Goal: Task Accomplishment & Management: Manage account settings

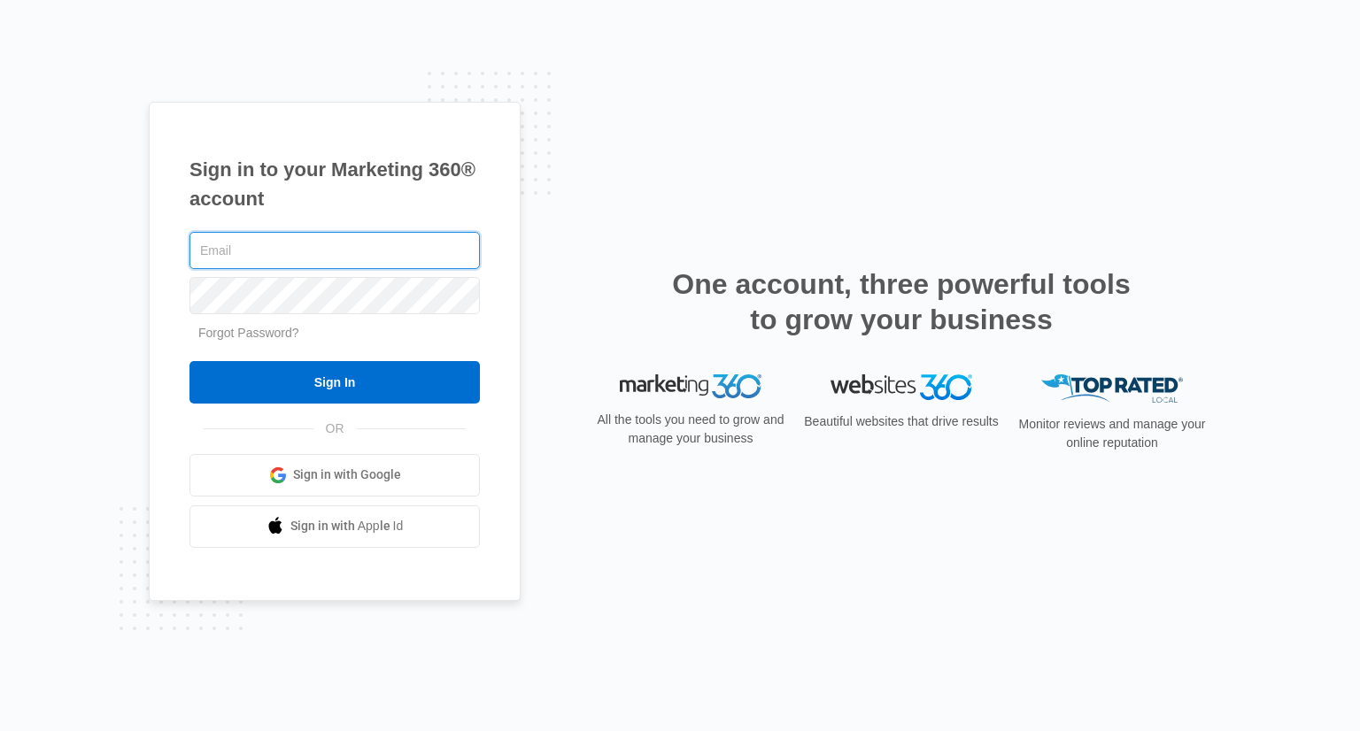
click at [281, 252] on input "text" at bounding box center [335, 250] width 290 height 37
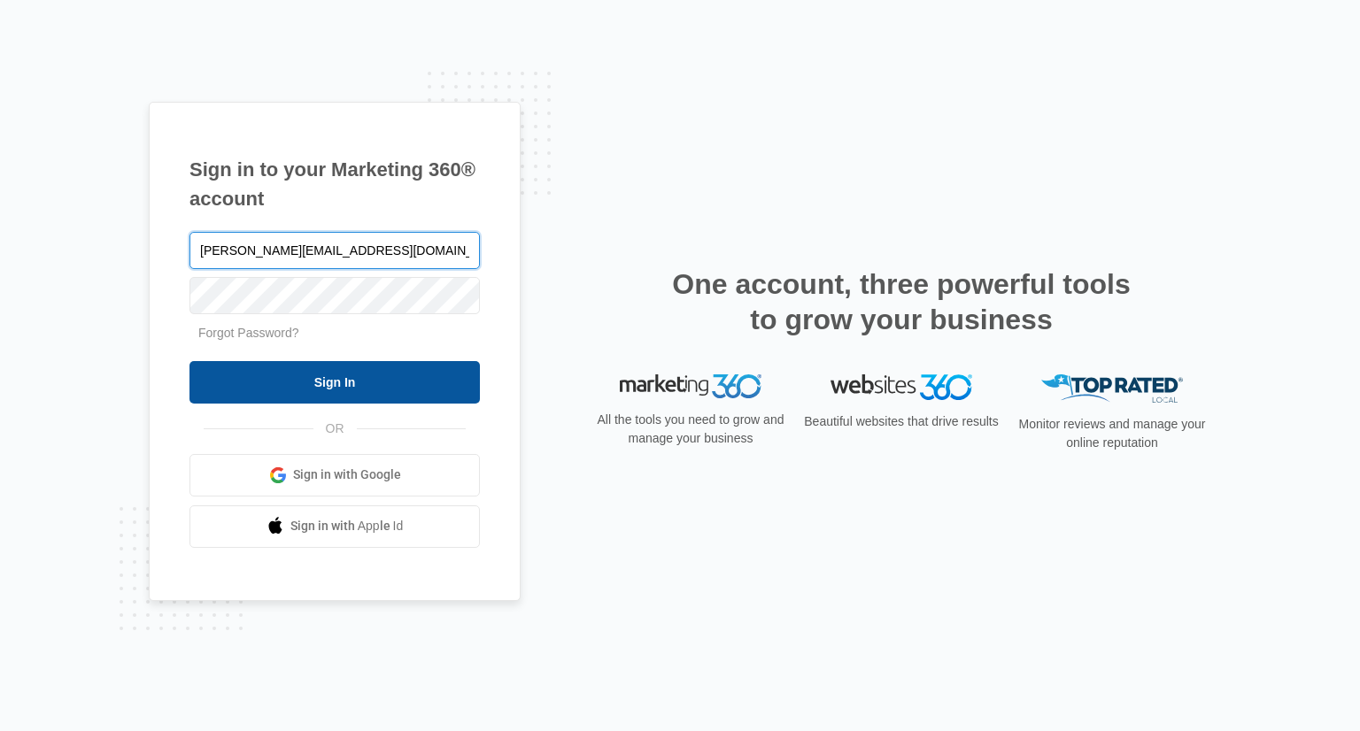
type input "nancy@greeleyfamilyhouse.org"
click at [329, 379] on input "Sign In" at bounding box center [335, 382] width 290 height 43
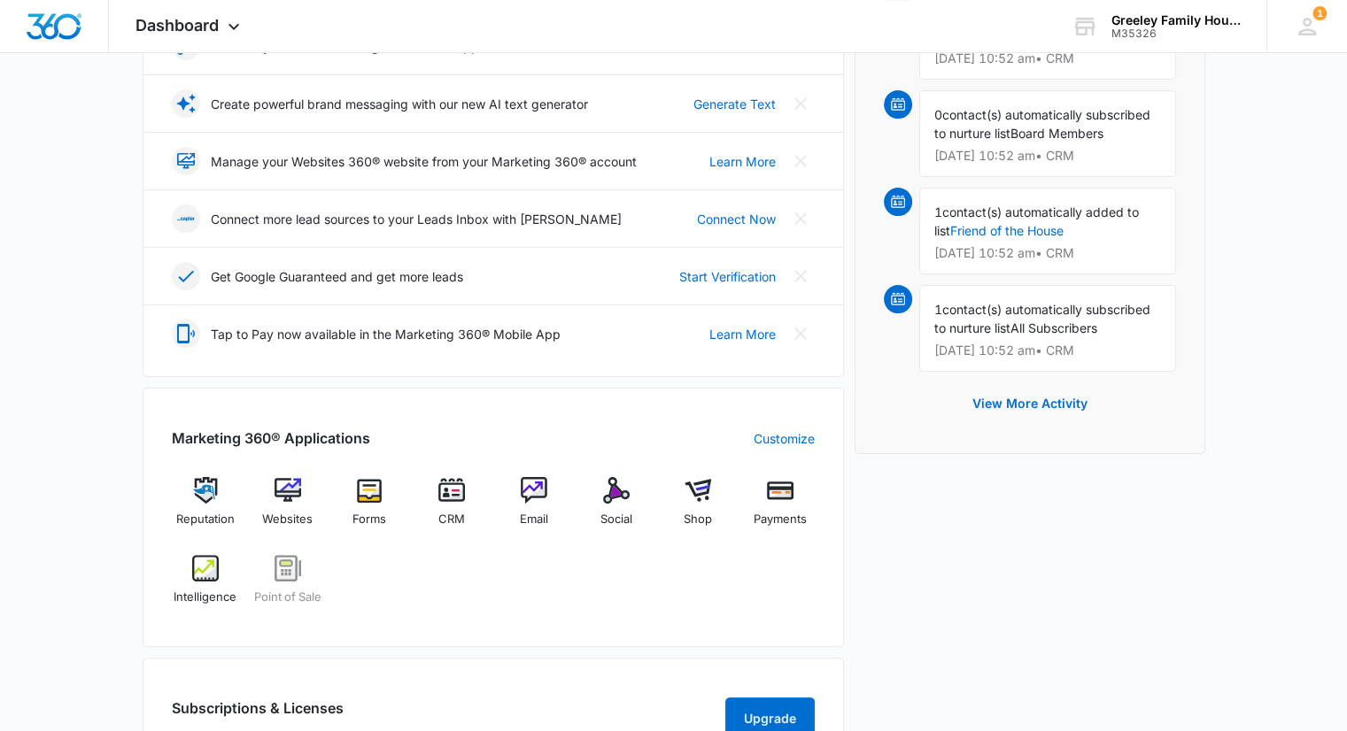
scroll to position [354, 0]
click at [281, 484] on img at bounding box center [288, 489] width 27 height 27
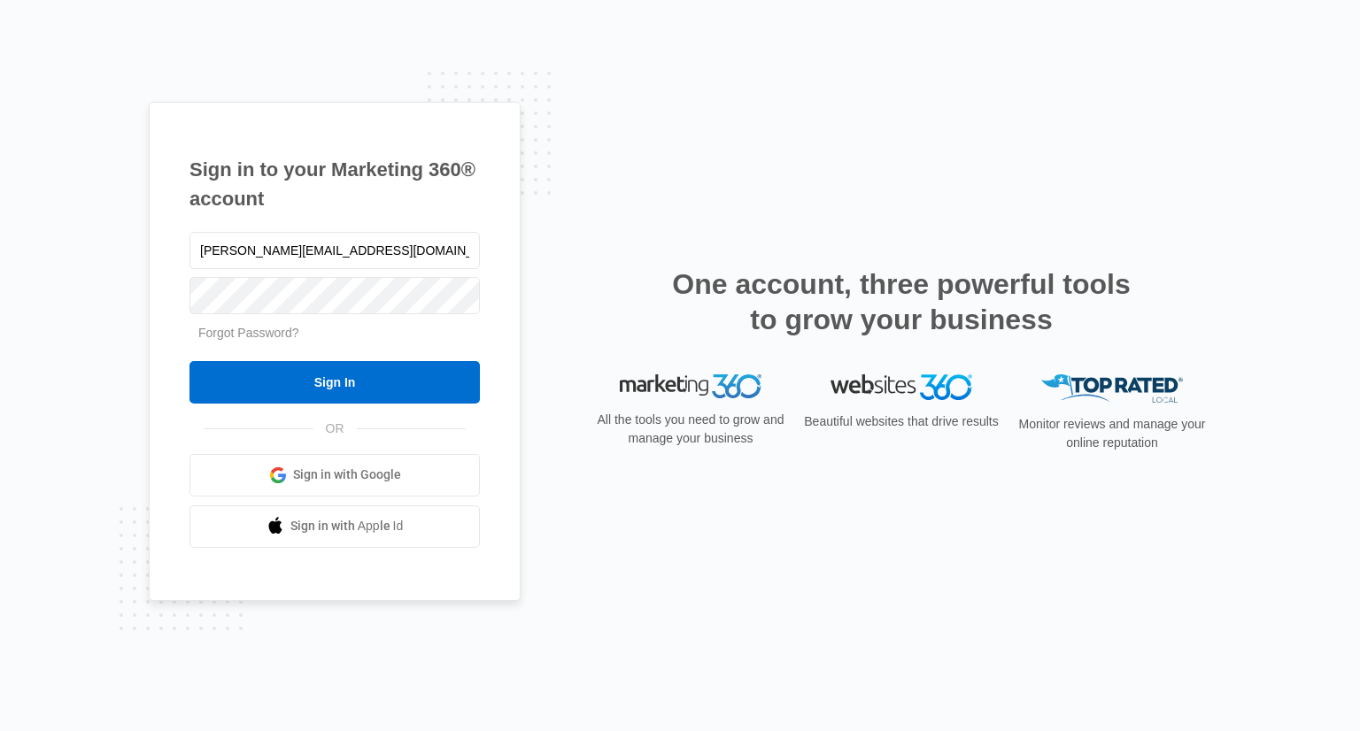
type input "[PERSON_NAME][EMAIL_ADDRESS][DOMAIN_NAME]"
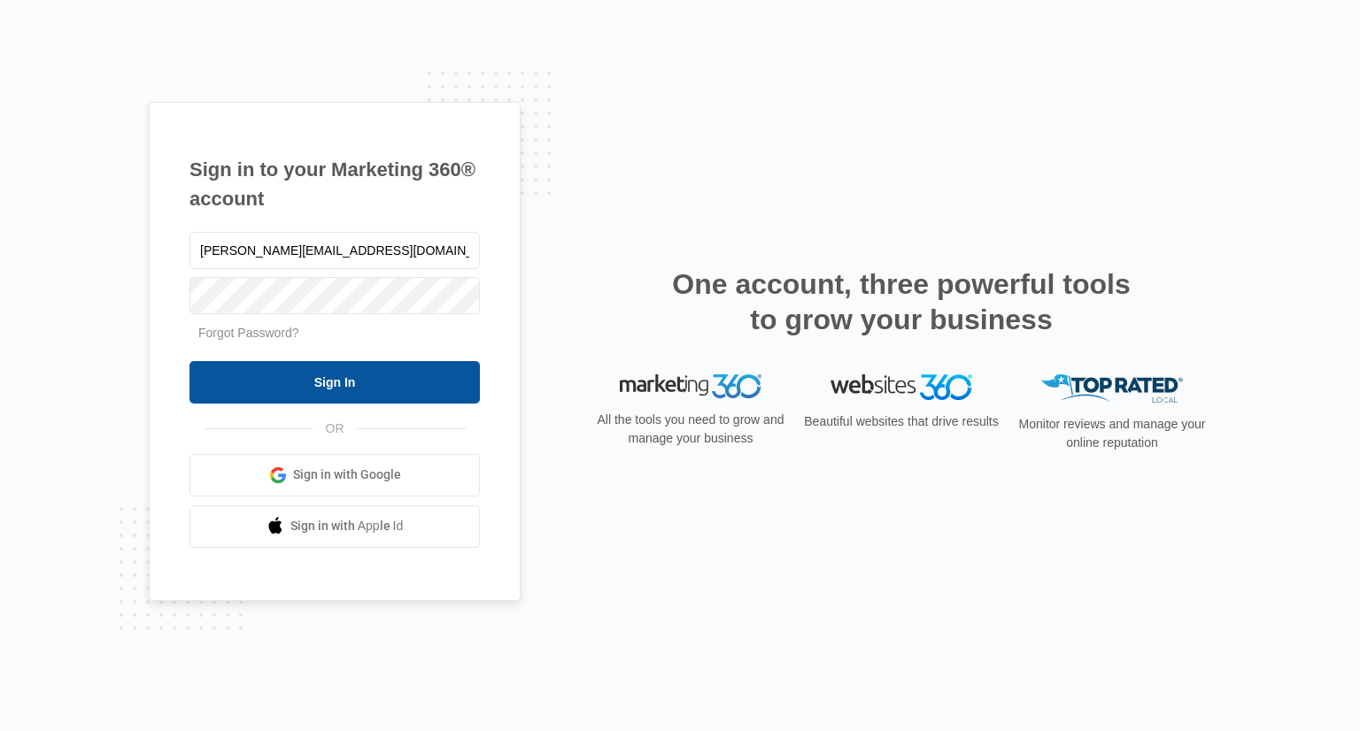
click at [329, 377] on input "Sign In" at bounding box center [335, 382] width 290 height 43
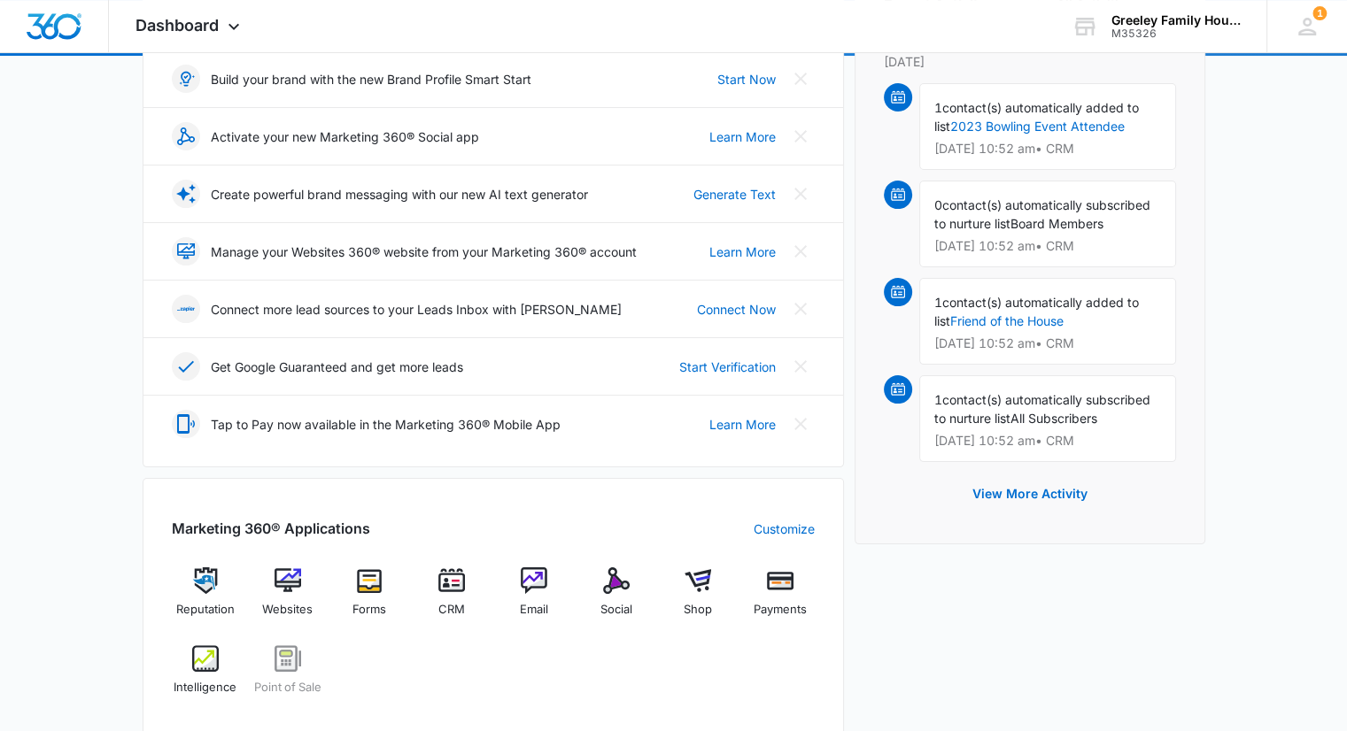
scroll to position [266, 0]
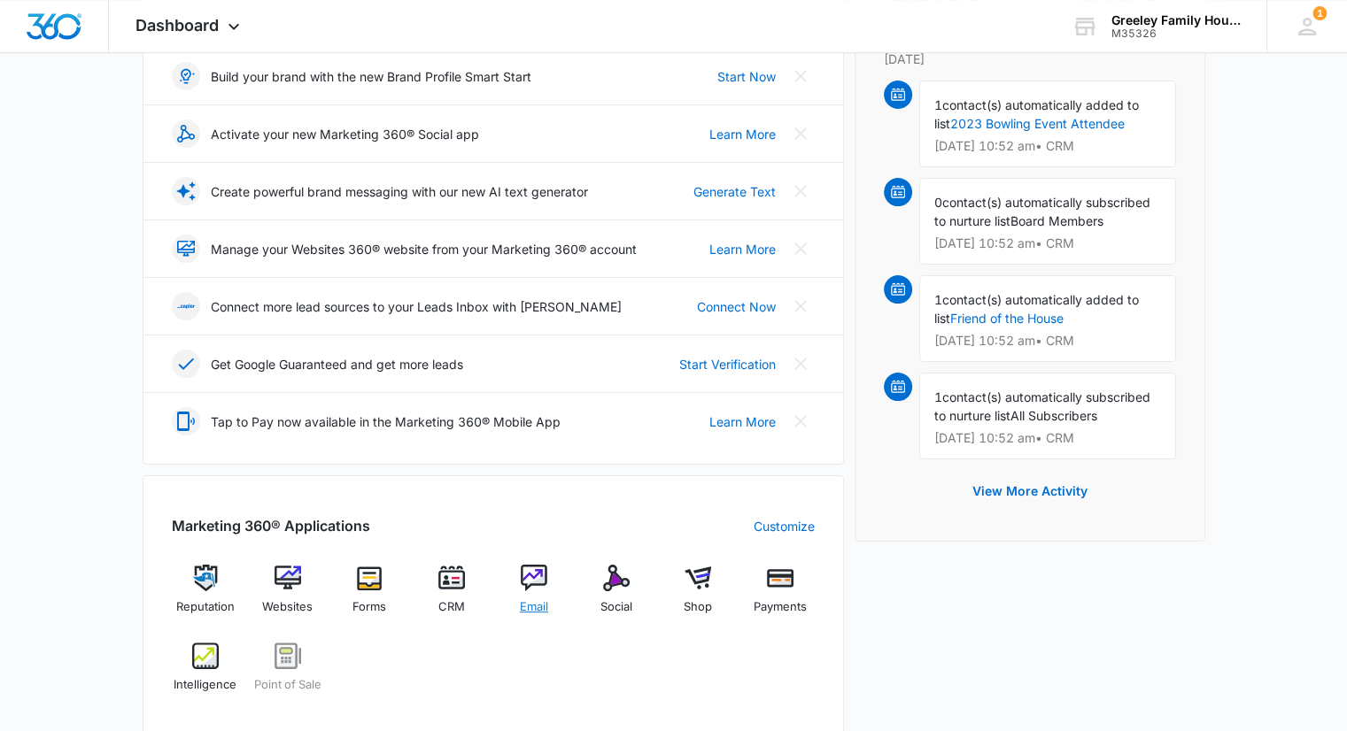
click at [535, 577] on img at bounding box center [534, 578] width 27 height 27
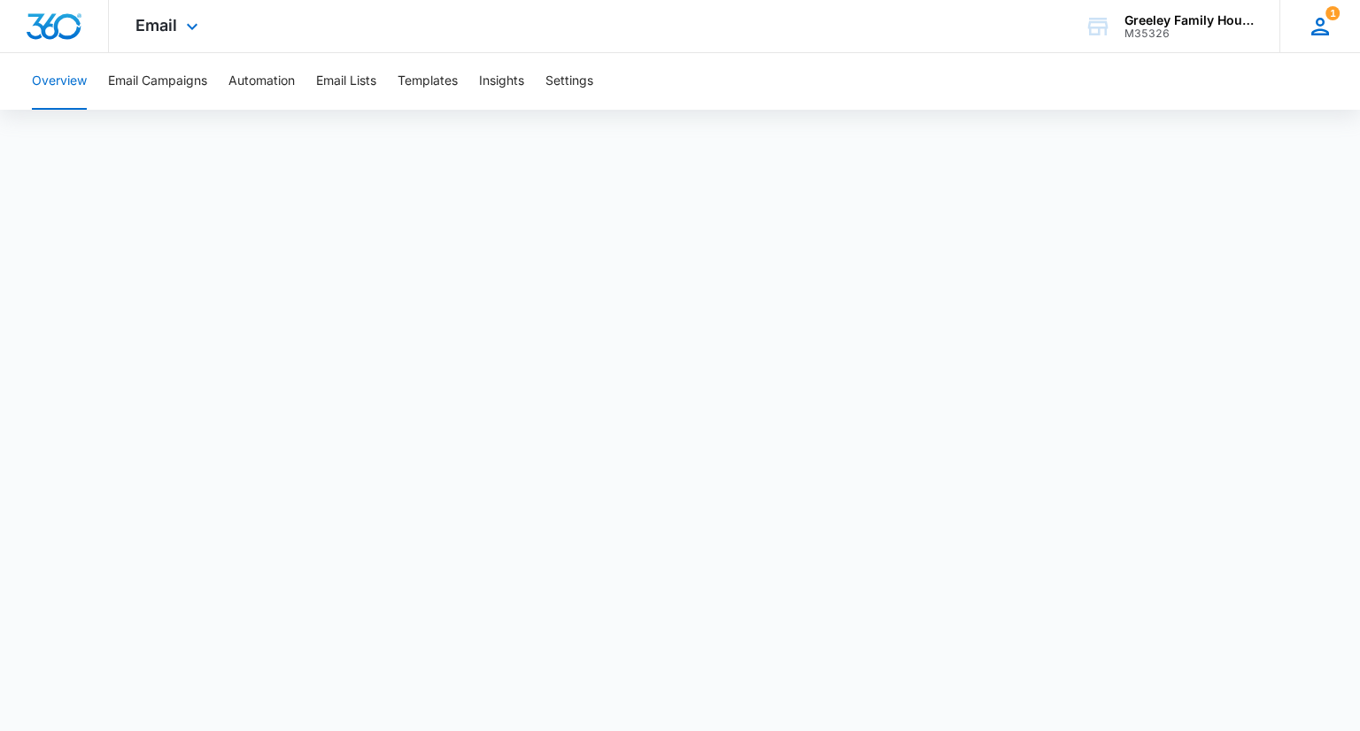
click at [1334, 12] on span "1" at bounding box center [1333, 13] width 14 height 14
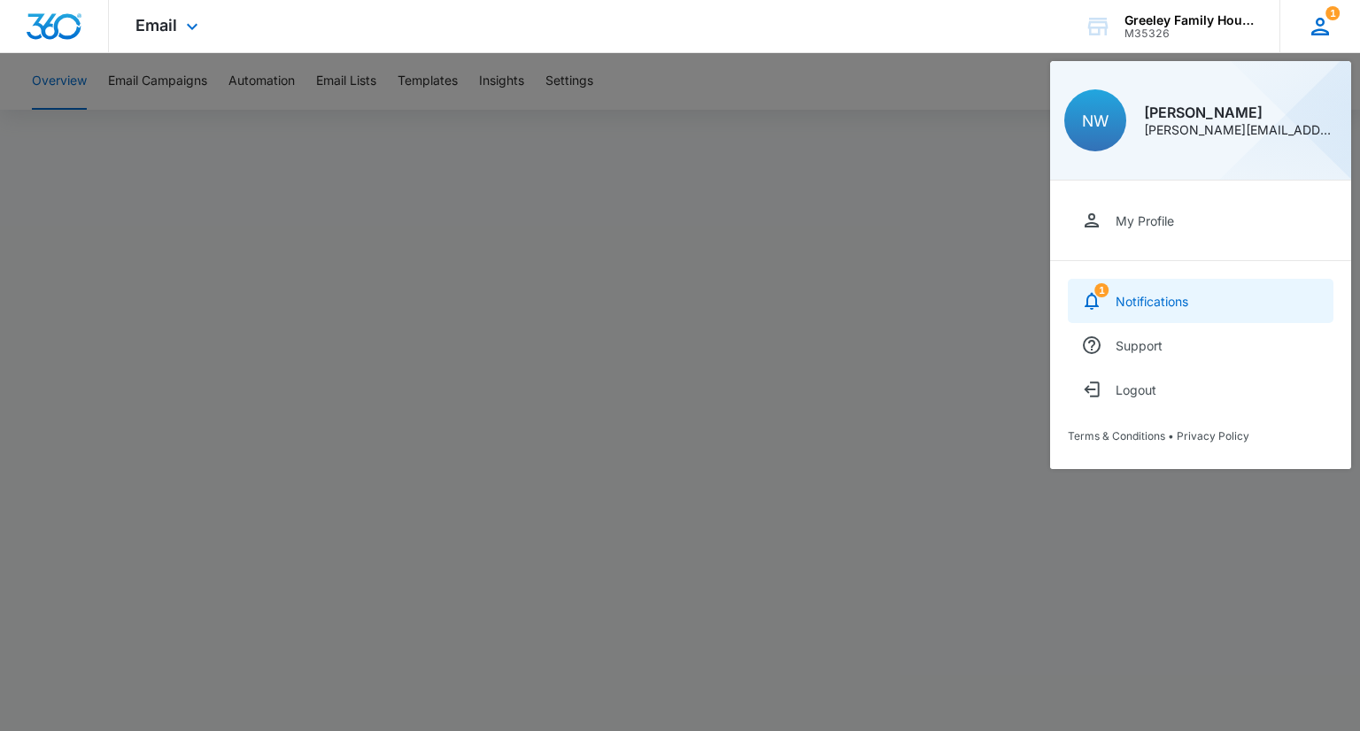
click at [1150, 302] on div "Notifications" at bounding box center [1152, 301] width 73 height 15
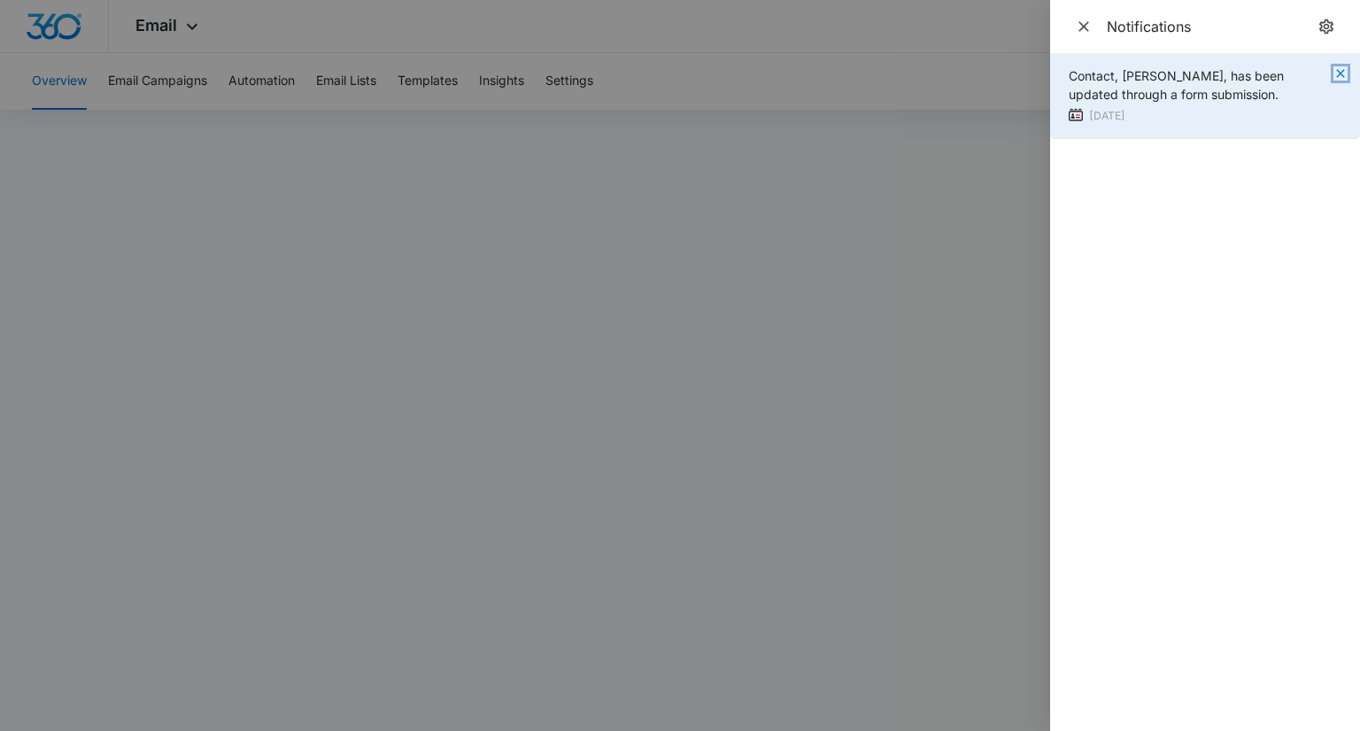
click at [1338, 75] on icon "button" at bounding box center [1340, 73] width 8 height 8
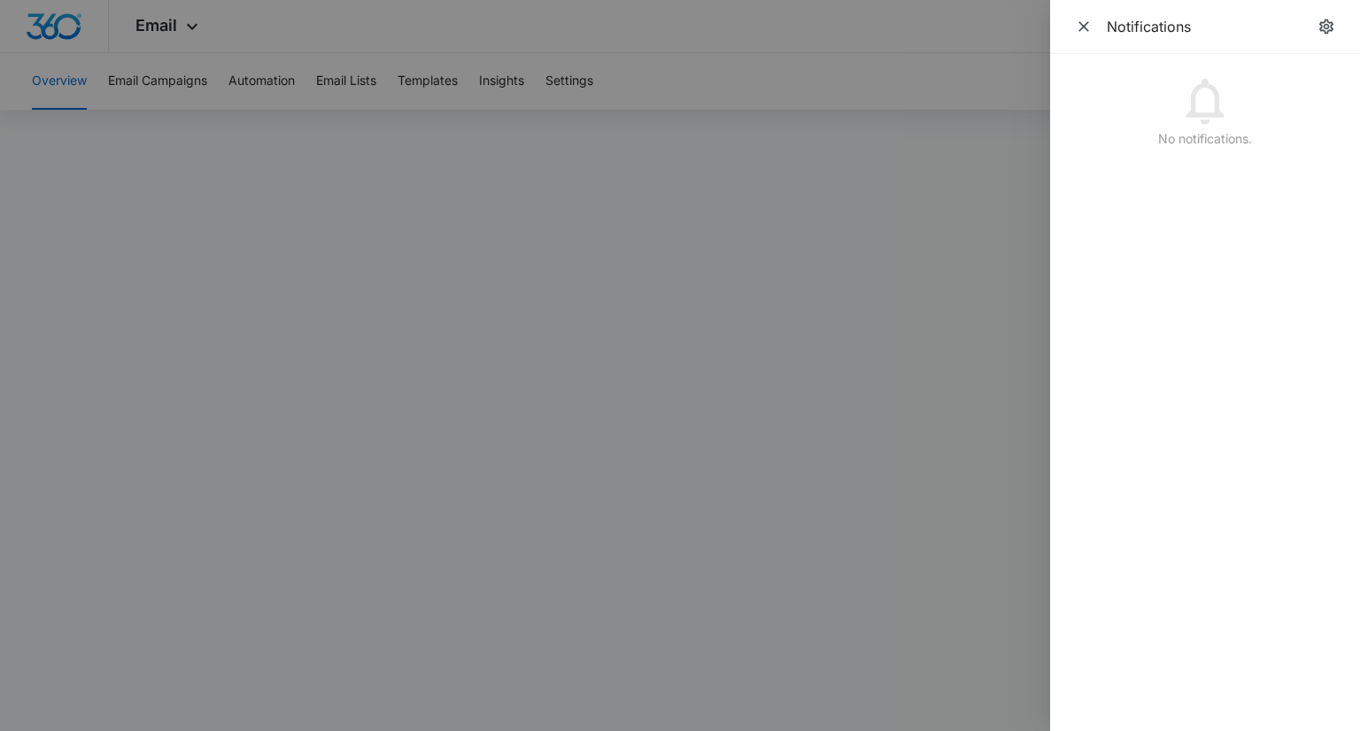
click at [940, 197] on div at bounding box center [680, 365] width 1360 height 731
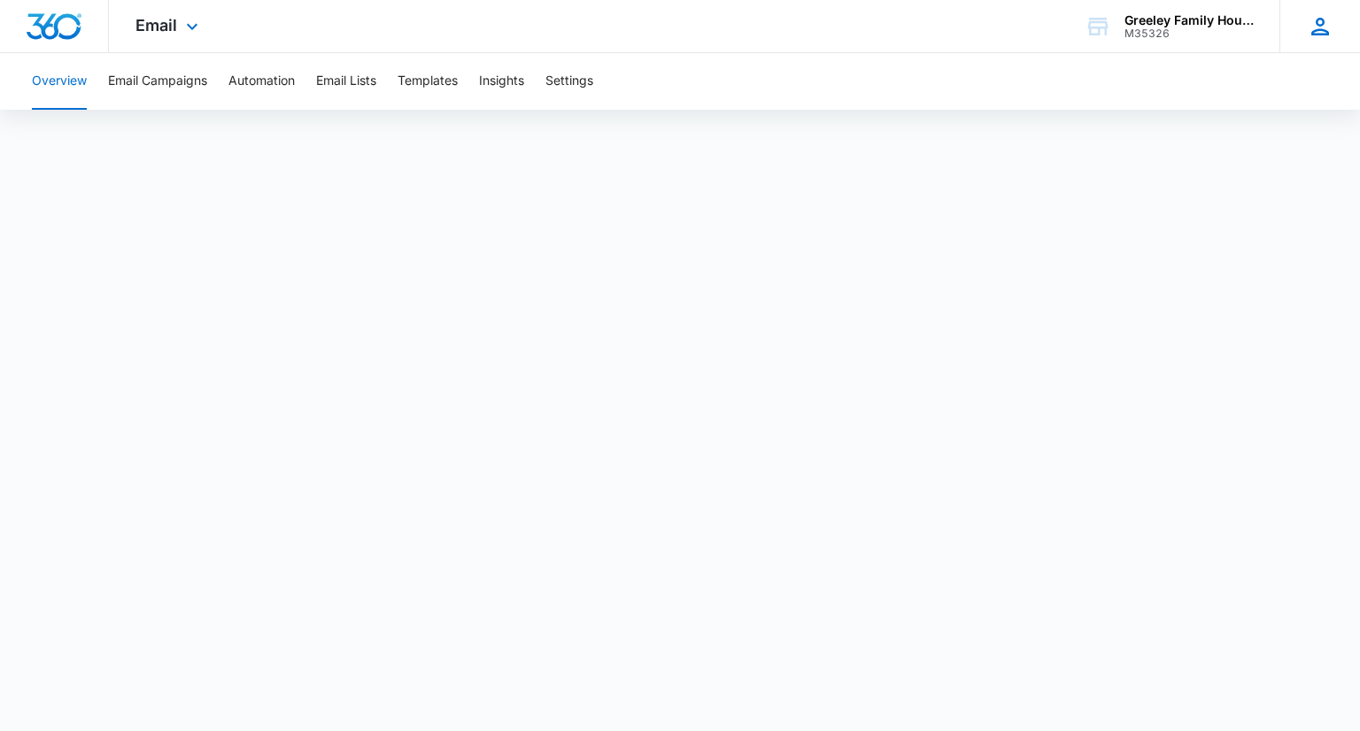
click at [1314, 27] on icon at bounding box center [1320, 26] width 27 height 27
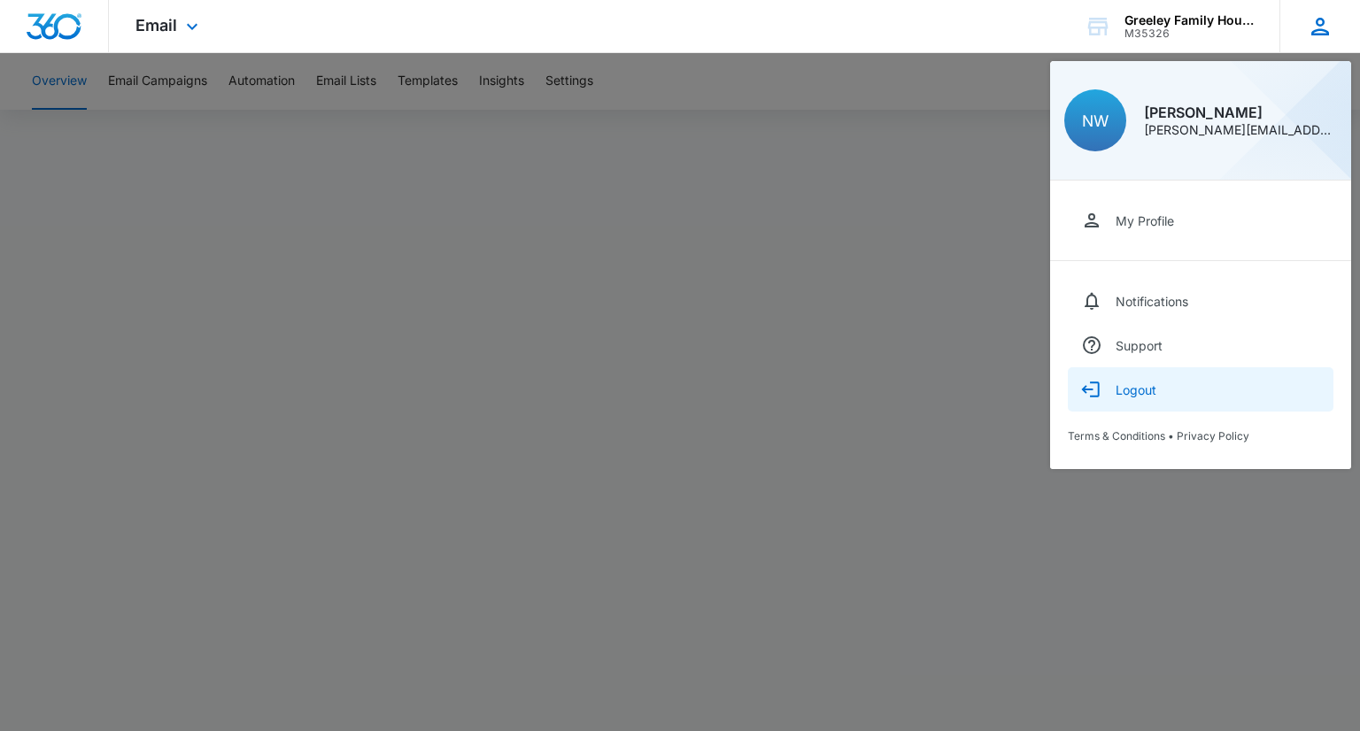
click at [1137, 389] on div "Logout" at bounding box center [1136, 390] width 41 height 15
